Goal: Transaction & Acquisition: Obtain resource

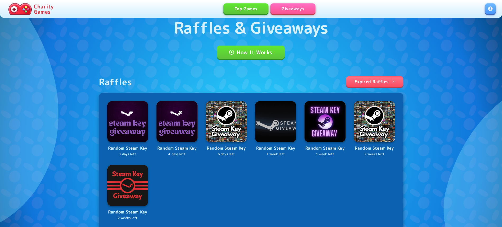
scroll to position [27, 0]
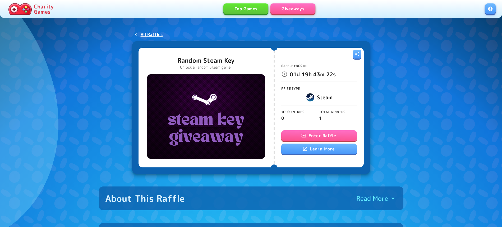
click at [315, 136] on button "Enter Raffle" at bounding box center [320, 135] width 76 height 11
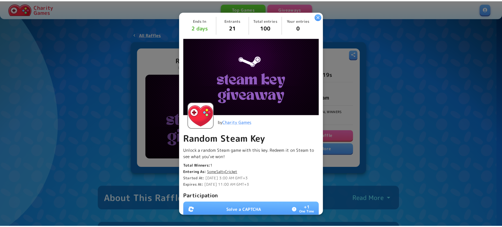
scroll to position [90, 0]
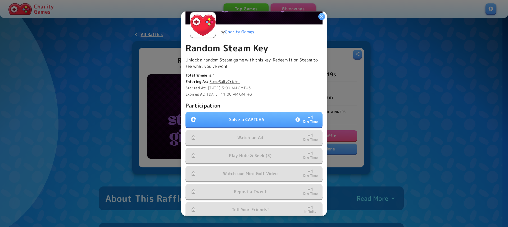
click at [263, 119] on button "Solve a CAPTCHA + 1 One Time" at bounding box center [253, 119] width 137 height 15
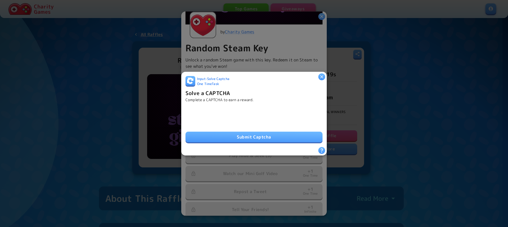
click at [249, 137] on button "Submit Captcha" at bounding box center [253, 136] width 137 height 11
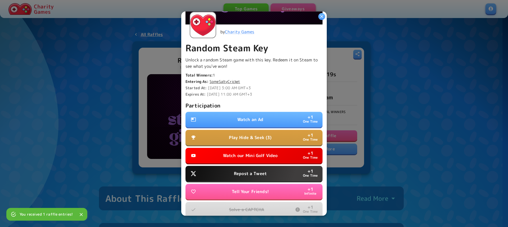
click at [253, 117] on p "Watch an Ad" at bounding box center [250, 119] width 26 height 6
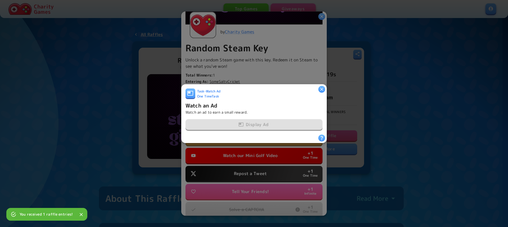
click at [252, 125] on div "Display Ad" at bounding box center [253, 124] width 137 height 11
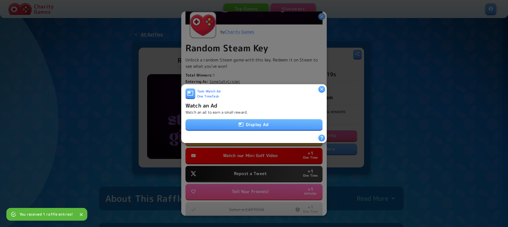
click at [252, 125] on button "Display Ad" at bounding box center [253, 124] width 137 height 11
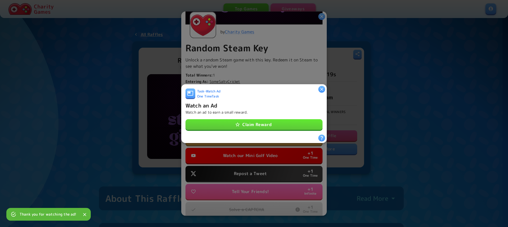
click at [265, 124] on button "Claim Reward" at bounding box center [253, 124] width 137 height 11
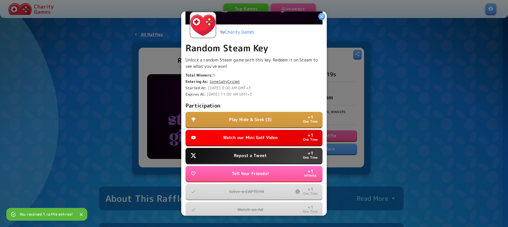
click at [243, 119] on p "Play Hide & Seek (3)" at bounding box center [250, 119] width 43 height 6
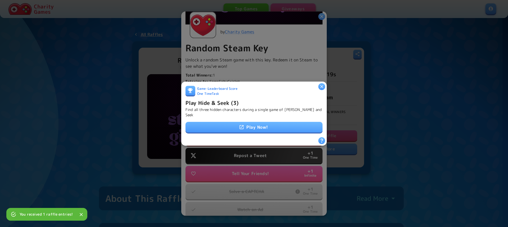
click at [242, 122] on link "Play Now!" at bounding box center [253, 127] width 137 height 11
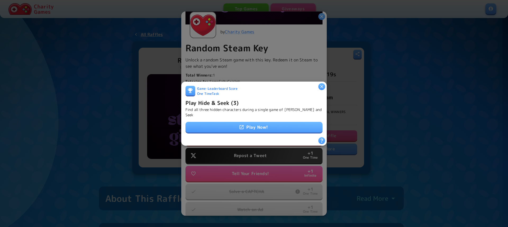
click at [322, 84] on icon "button" at bounding box center [321, 86] width 5 height 5
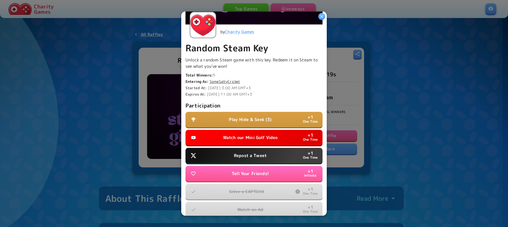
click at [265, 138] on button "Watch our Mini Golf Video + 1 One Time" at bounding box center [253, 137] width 137 height 15
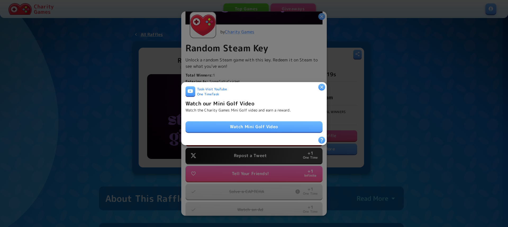
click at [250, 123] on link "Watch Mini Golf Video" at bounding box center [253, 126] width 137 height 11
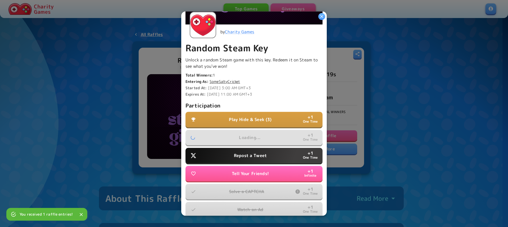
click at [252, 156] on button "Repost a Tweet + 1 One Time" at bounding box center [253, 155] width 137 height 15
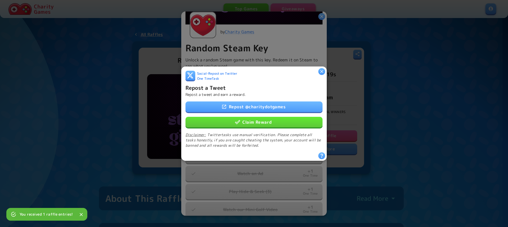
click at [248, 101] on link "Repost @ charitydotgames" at bounding box center [253, 106] width 137 height 11
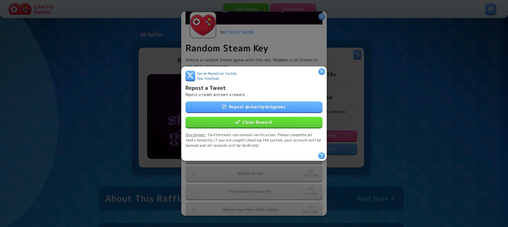
click at [245, 119] on button "Claim Reward" at bounding box center [253, 121] width 137 height 11
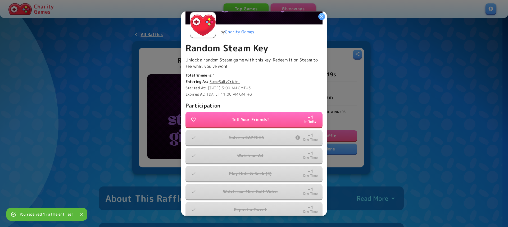
click at [323, 18] on icon "button" at bounding box center [321, 16] width 5 height 5
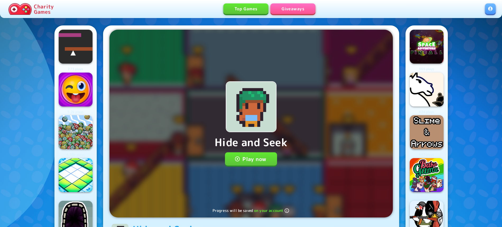
click at [250, 159] on button "Play now" at bounding box center [251, 158] width 52 height 13
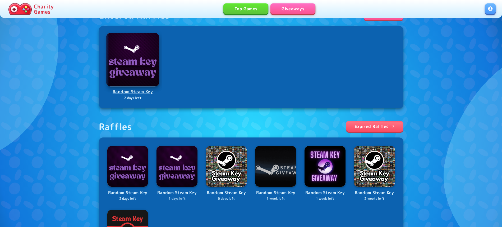
scroll to position [108, 0]
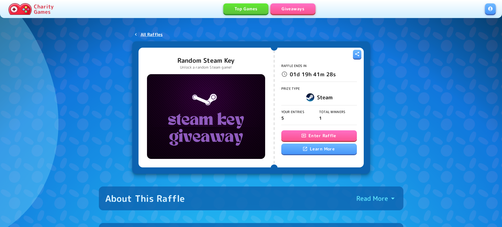
click at [315, 138] on button "Enter Raffle" at bounding box center [320, 135] width 76 height 11
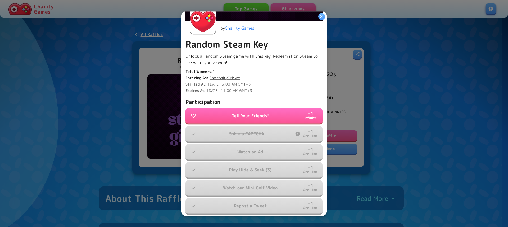
scroll to position [115, 0]
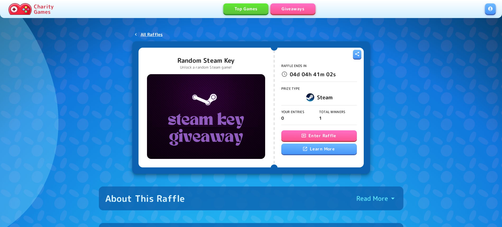
click at [330, 138] on button "Enter Raffle" at bounding box center [320, 135] width 76 height 11
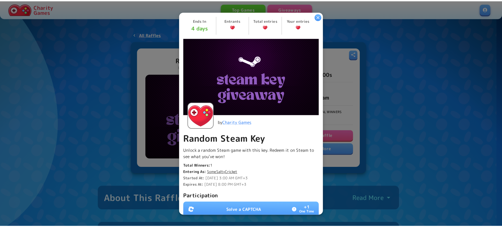
scroll to position [115, 0]
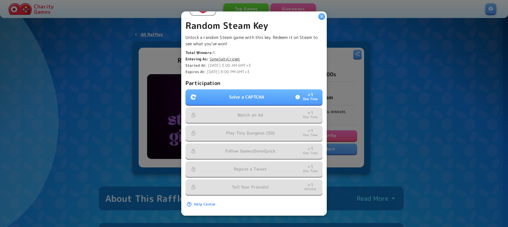
click at [247, 83] on div "Participation Solve a CAPTCHA + 1 One Time Watch an Ad + 1 One Time Play Tiny D…" at bounding box center [253, 137] width 137 height 116
click at [246, 94] on p "Solve a CAPTCHA" at bounding box center [246, 97] width 35 height 6
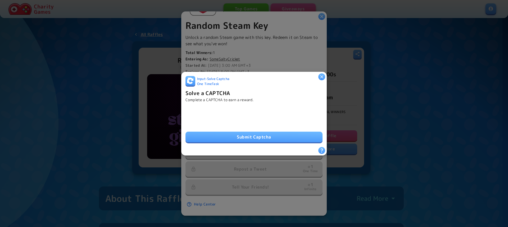
click at [224, 140] on div "Input - Solve Captcha One Time Task Solve a CAPTCHA Complete a CAPTCHA to earn …" at bounding box center [253, 111] width 137 height 71
click at [227, 135] on button "Submit Captcha" at bounding box center [253, 136] width 137 height 11
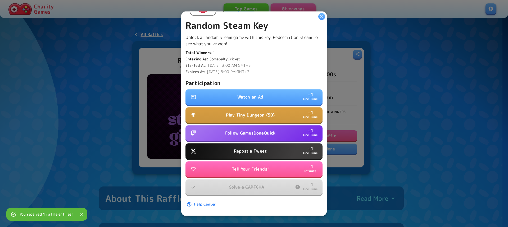
click at [242, 94] on p "Watch an Ad" at bounding box center [250, 97] width 26 height 6
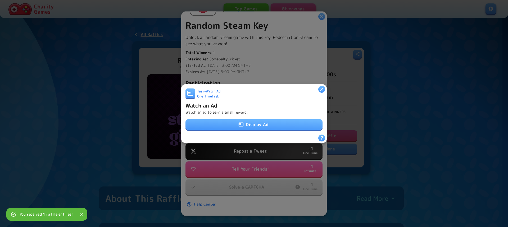
click at [248, 121] on button "Display Ad" at bounding box center [253, 124] width 137 height 11
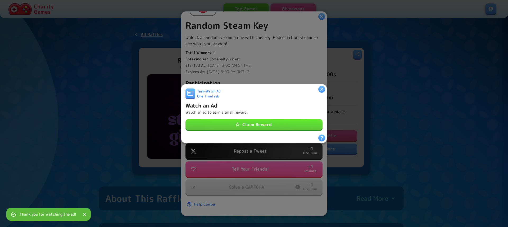
click at [274, 123] on button "Claim Reward" at bounding box center [253, 124] width 137 height 11
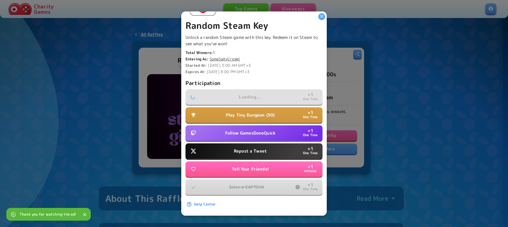
click at [254, 112] on p "Play Tiny Dungeon (50)" at bounding box center [250, 115] width 49 height 6
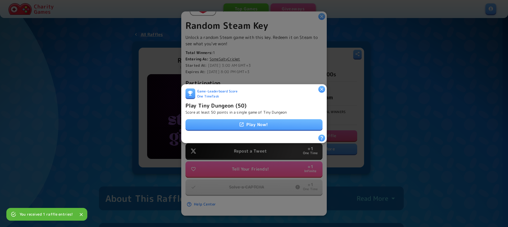
click at [244, 119] on link "Play Now!" at bounding box center [253, 124] width 137 height 11
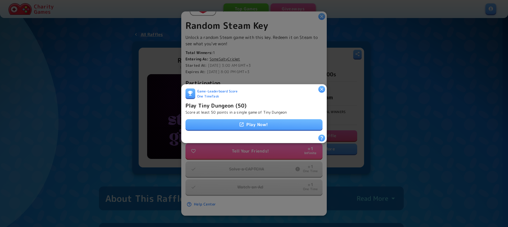
click at [319, 87] on icon "button" at bounding box center [321, 88] width 5 height 5
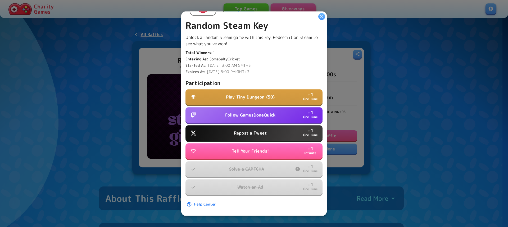
click at [253, 125] on button "Repost a Tweet + 1 One Time" at bounding box center [253, 132] width 137 height 15
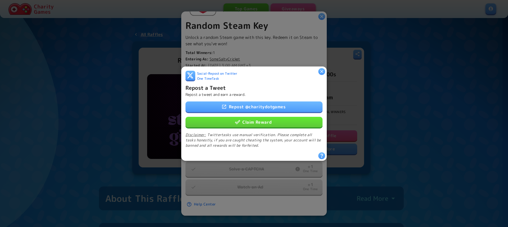
click at [252, 101] on link "Repost @ charitydotgames" at bounding box center [253, 106] width 137 height 11
click at [232, 121] on button "Claim Reward" at bounding box center [253, 121] width 137 height 11
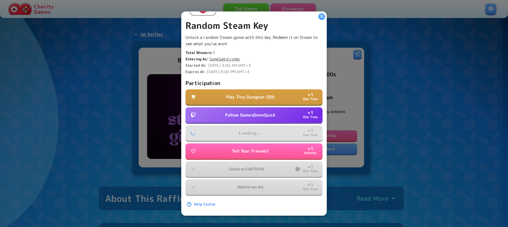
click at [243, 112] on p "Follow GamesDoneQuick" at bounding box center [250, 115] width 50 height 6
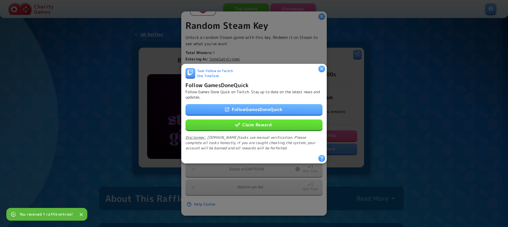
click at [243, 108] on link "Follow GamesDoneQuick" at bounding box center [253, 109] width 137 height 11
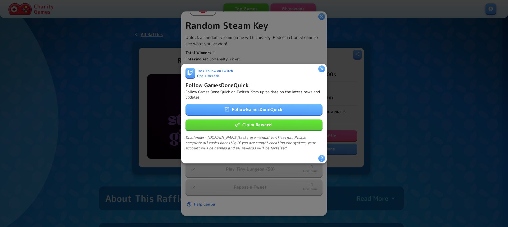
click at [219, 119] on button "Claim Reward" at bounding box center [253, 124] width 137 height 11
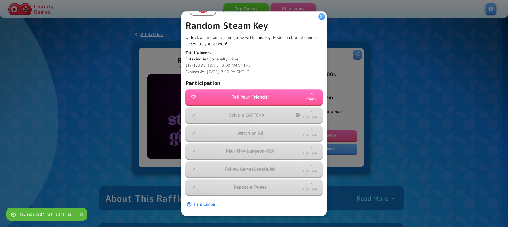
click at [321, 17] on icon "button" at bounding box center [321, 16] width 3 height 3
